Goal: Information Seeking & Learning: Find specific page/section

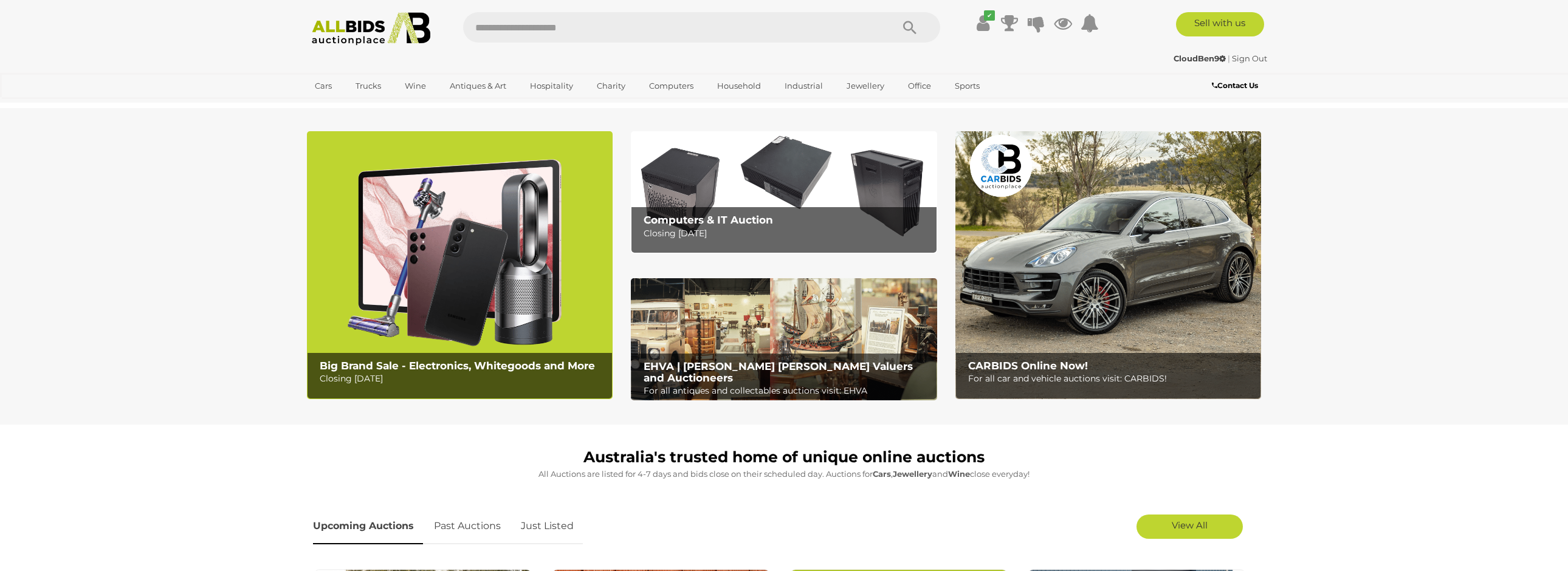
click at [545, 22] on input "text" at bounding box center [671, 27] width 417 height 30
type input "******"
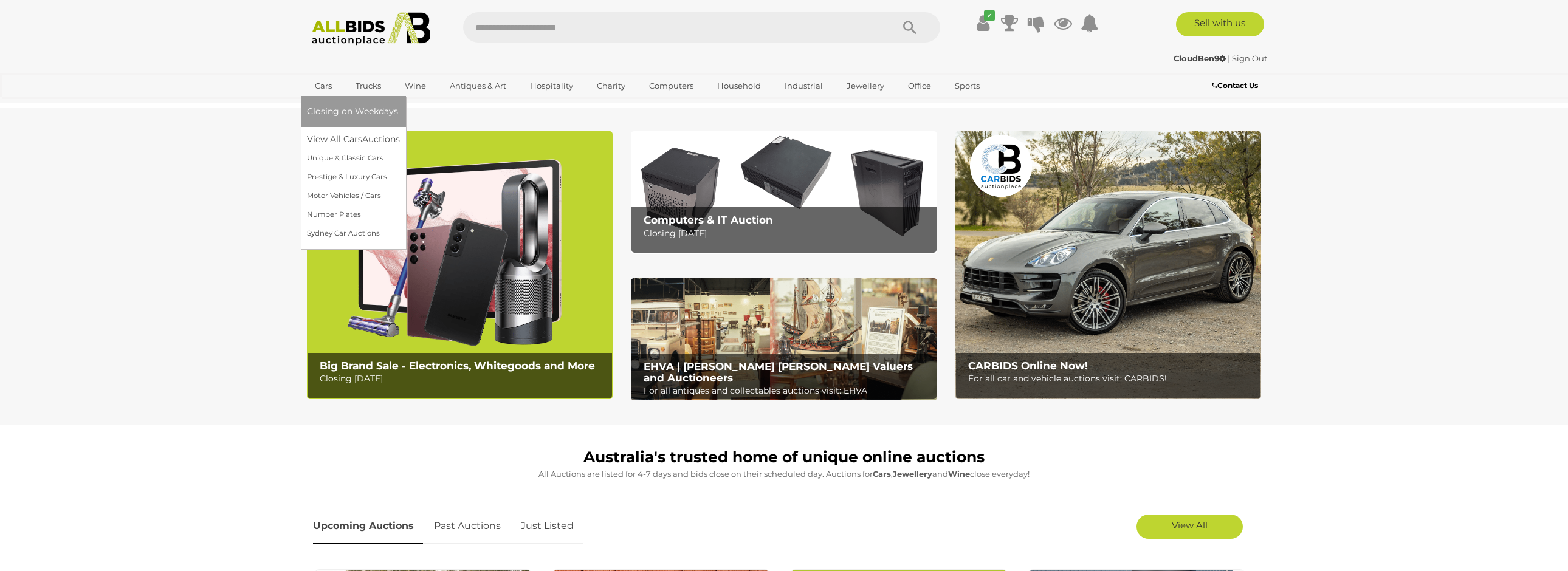
click at [326, 109] on span "Closing on Weekdays" at bounding box center [352, 111] width 91 height 11
